Goal: Task Accomplishment & Management: Use online tool/utility

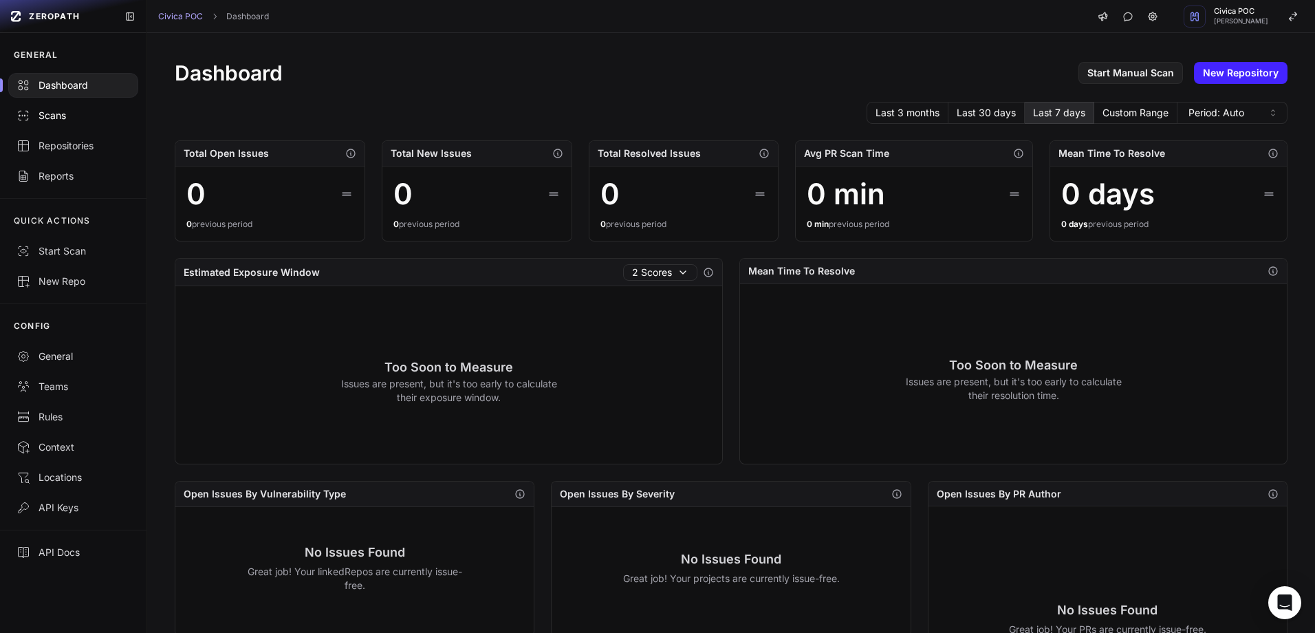
click at [56, 116] on div "Scans" at bounding box center [73, 116] width 113 height 14
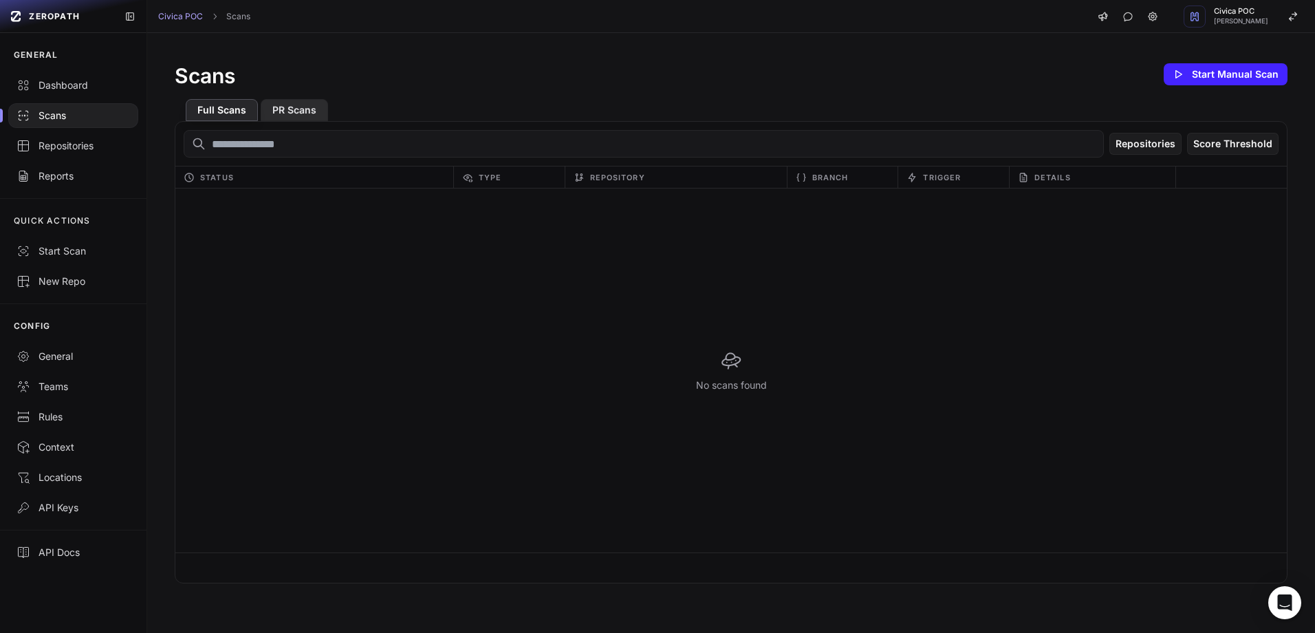
click at [289, 105] on button "PR Scans" at bounding box center [294, 110] width 67 height 22
click at [54, 96] on link "Dashboard" at bounding box center [73, 85] width 146 height 30
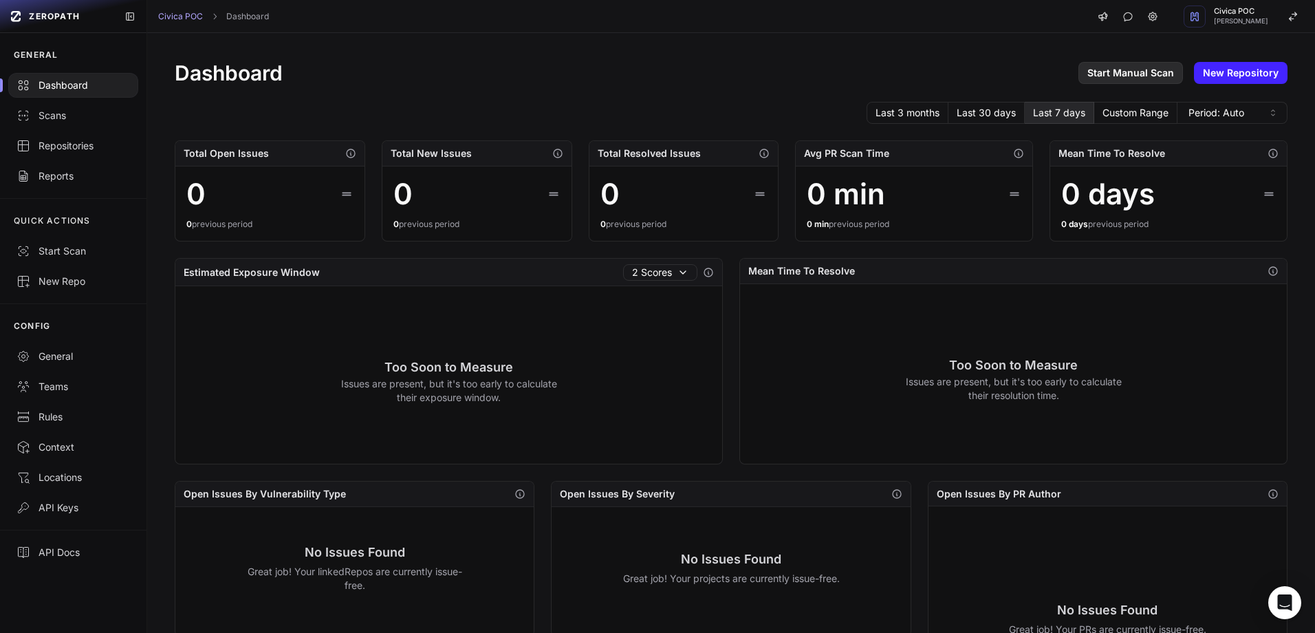
click at [1141, 72] on link "Start Manual Scan" at bounding box center [1130, 73] width 105 height 22
